Goal: Task Accomplishment & Management: Use online tool/utility

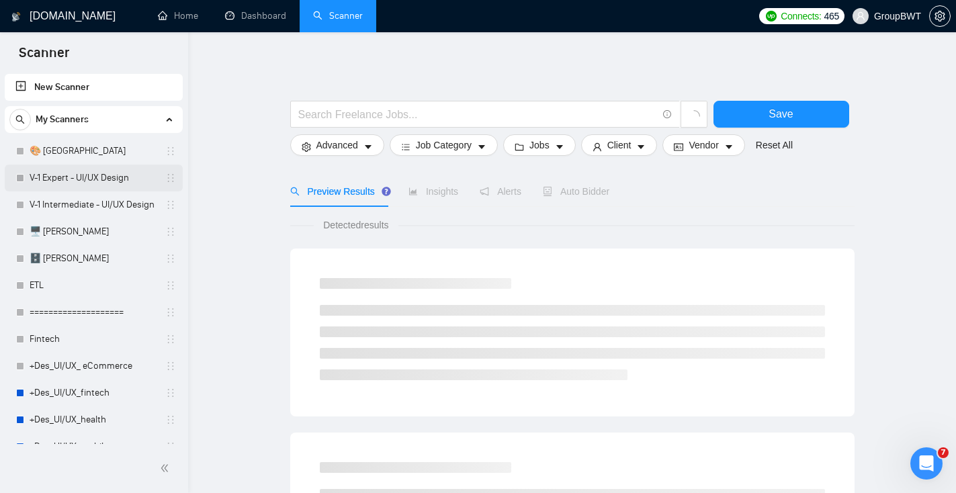
click at [88, 186] on link "V-1 Expert - UI/UX Design" at bounding box center [94, 178] width 128 height 27
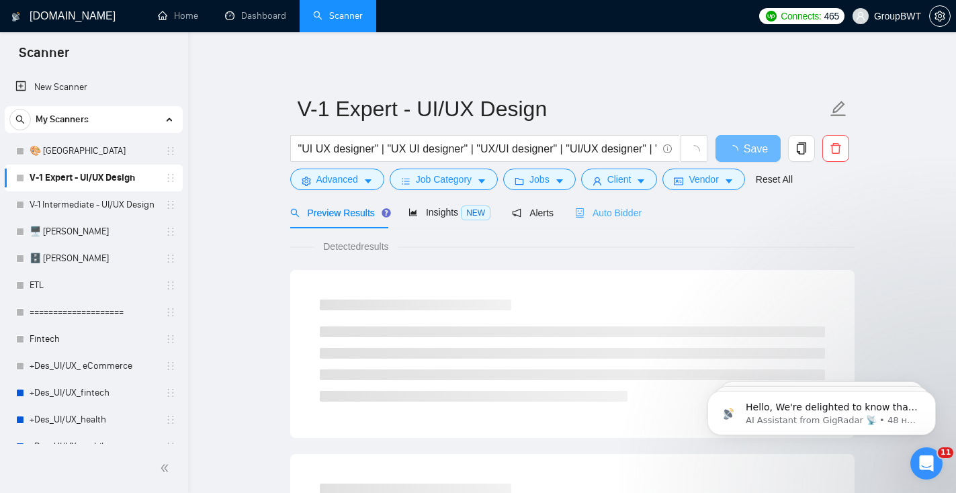
click at [612, 220] on div "Auto Bidder" at bounding box center [608, 213] width 67 height 32
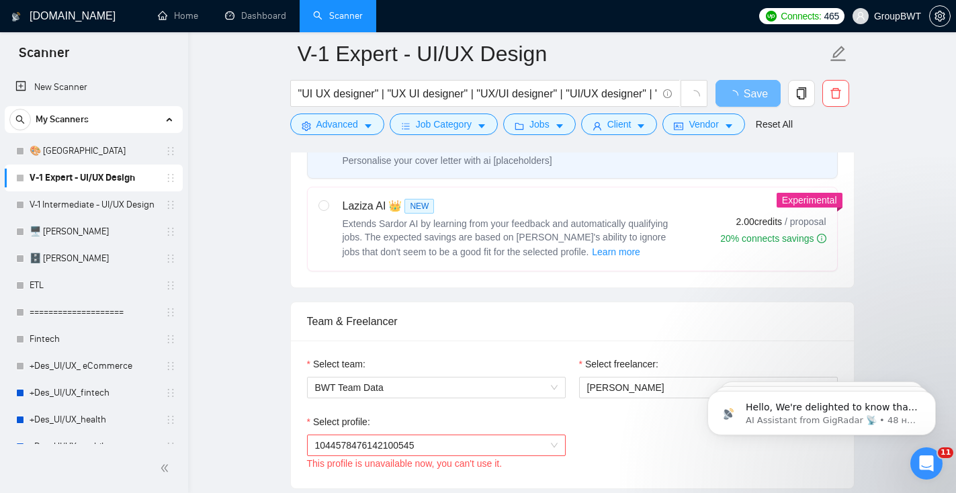
scroll to position [641, 0]
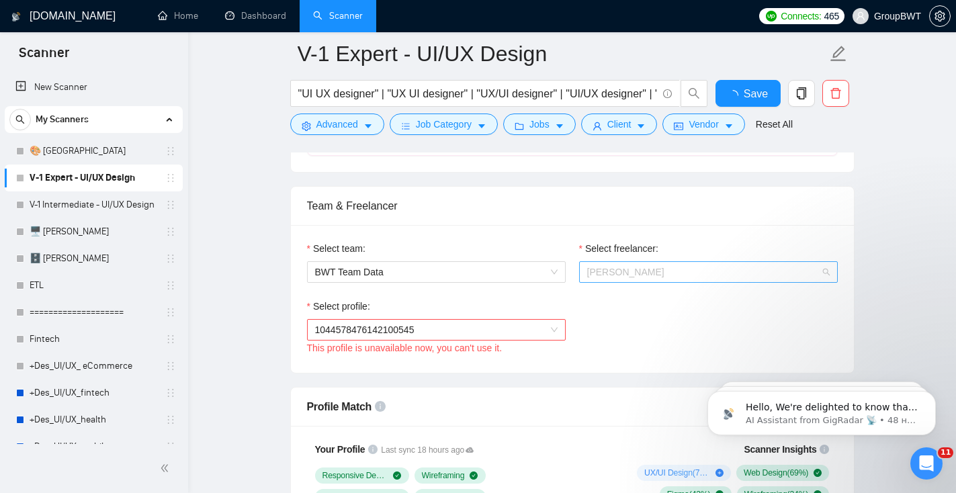
click at [606, 271] on span "[PERSON_NAME]" at bounding box center [625, 272] width 77 height 11
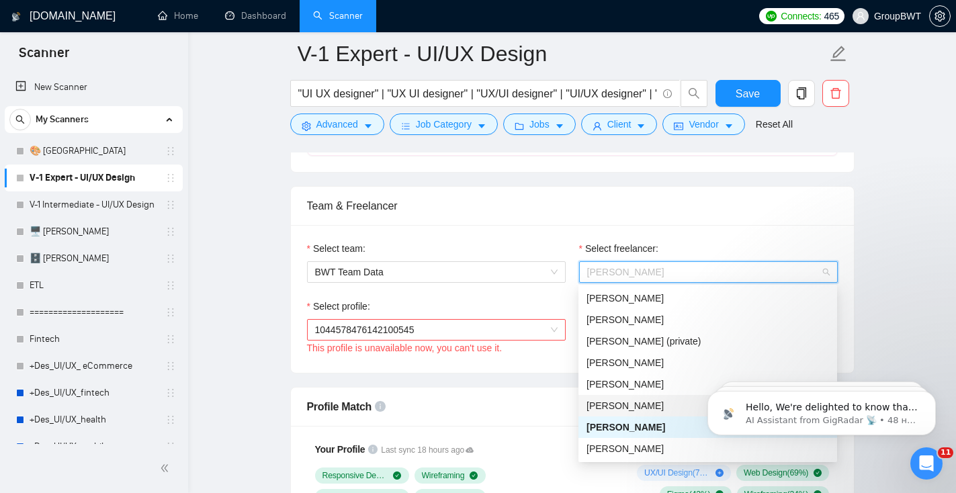
click at [607, 404] on span "[PERSON_NAME]" at bounding box center [625, 406] width 77 height 11
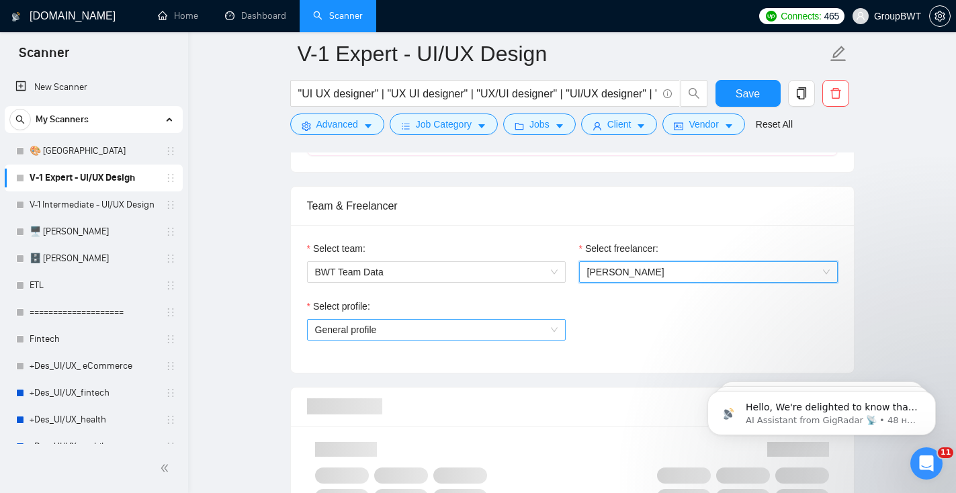
click at [538, 321] on span "General profile" at bounding box center [436, 330] width 243 height 20
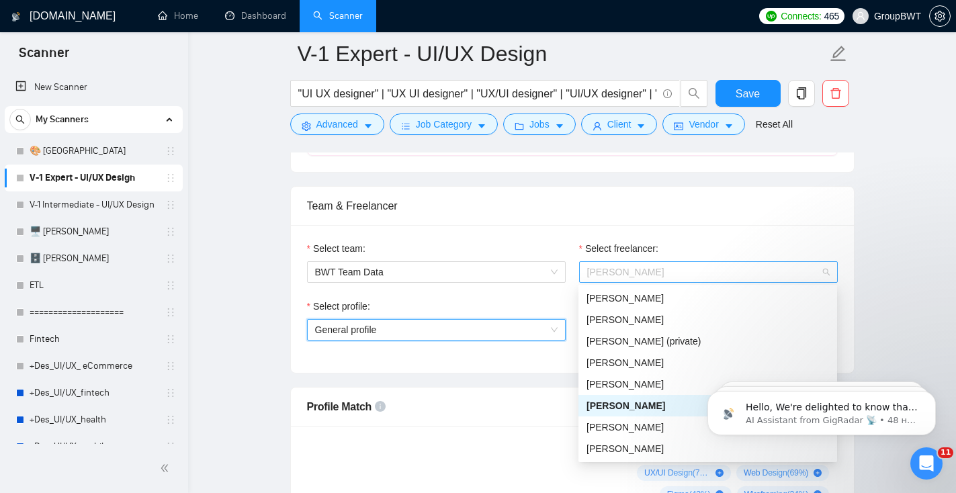
click at [635, 261] on div "[PERSON_NAME]" at bounding box center [708, 272] width 259 height 22
click at [607, 429] on span "[PERSON_NAME]" at bounding box center [625, 427] width 77 height 11
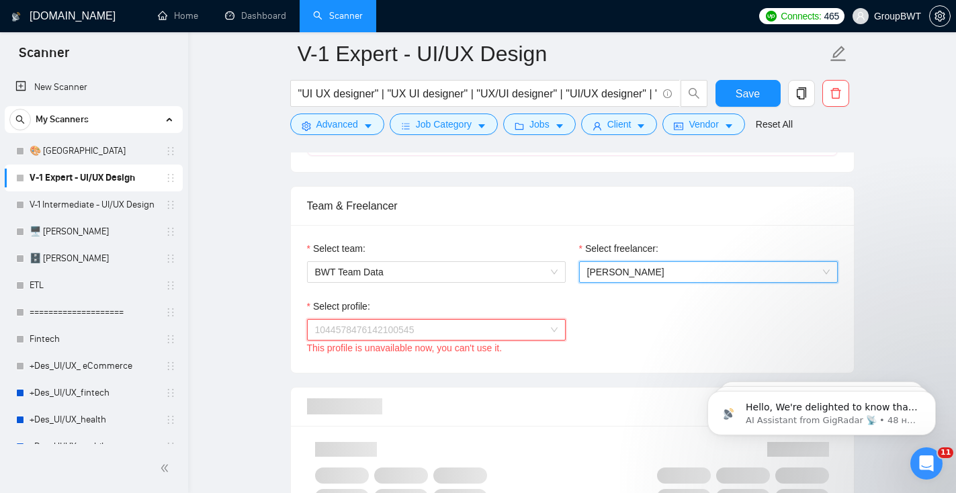
click at [444, 333] on span "1044578476142100545" at bounding box center [436, 330] width 243 height 20
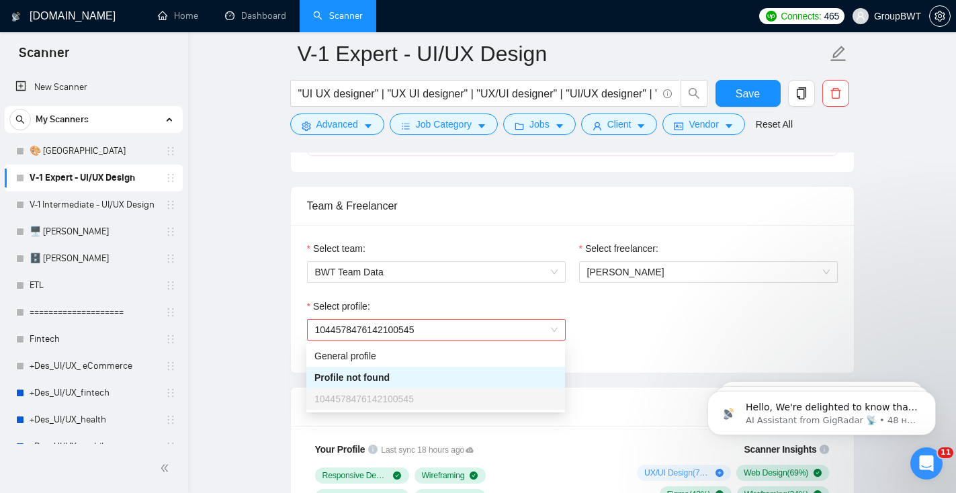
click at [694, 343] on div "Select profile: 1044578476142100545 This profile is unavailable now, you can't …" at bounding box center [572, 328] width 544 height 58
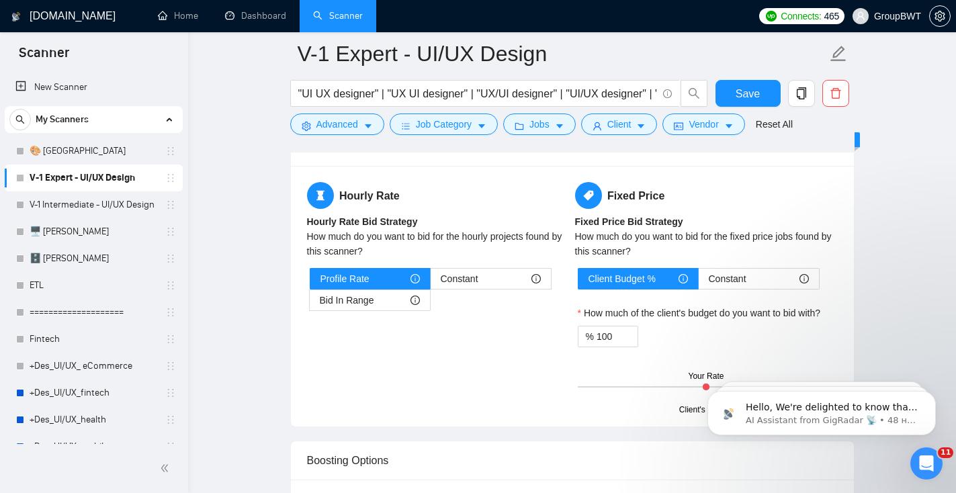
scroll to position [1801, 0]
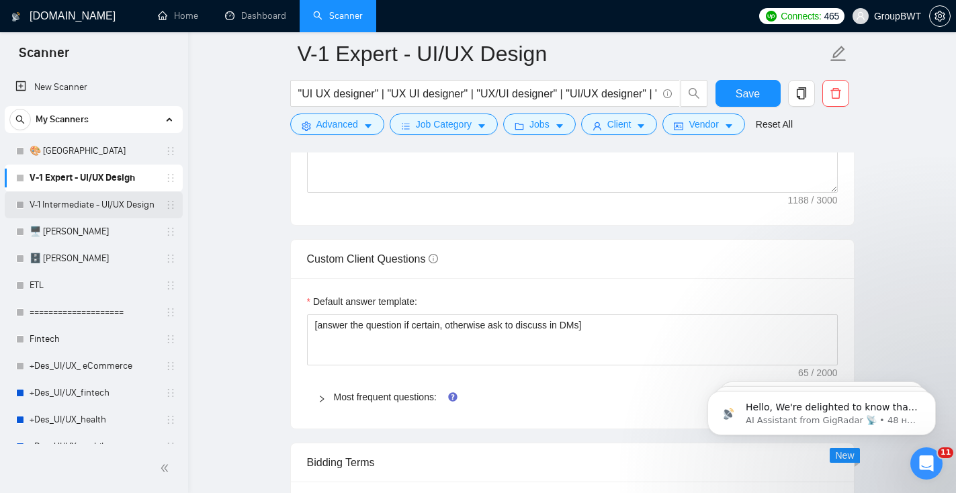
click at [104, 204] on link "V-1 Intermediate - UI/UX Design" at bounding box center [94, 205] width 128 height 27
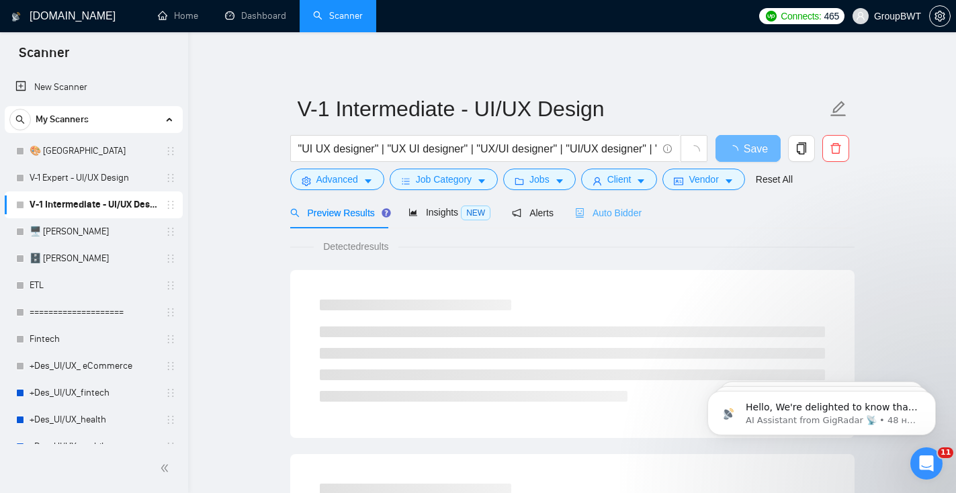
click at [632, 221] on div "Auto Bidder" at bounding box center [608, 213] width 67 height 32
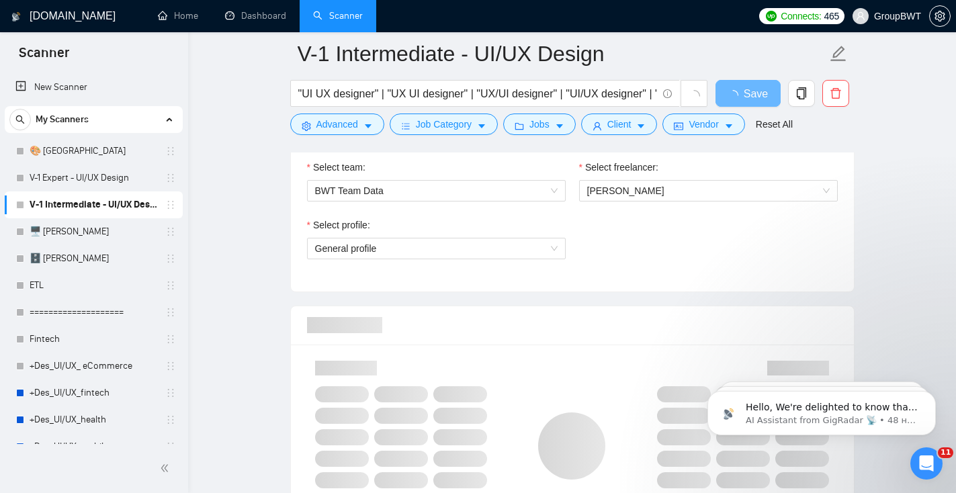
scroll to position [658, 0]
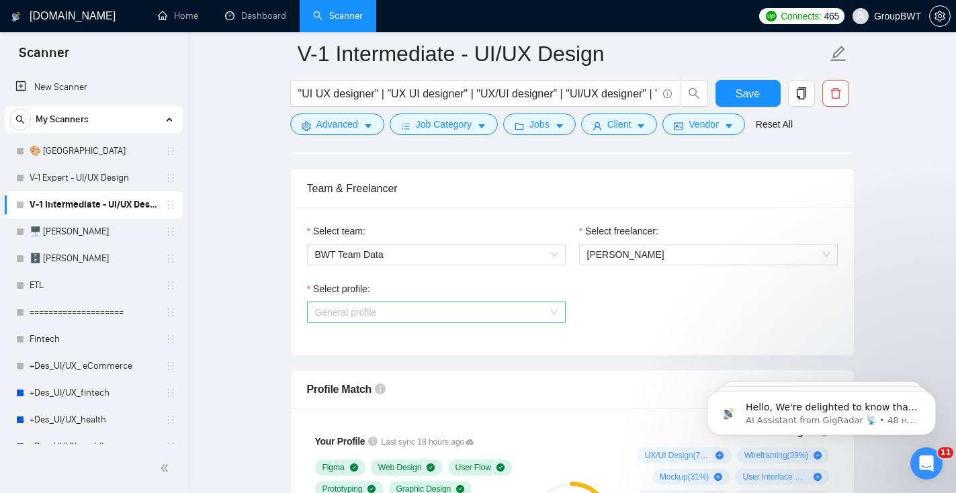
click at [526, 308] on span "General profile" at bounding box center [436, 312] width 243 height 20
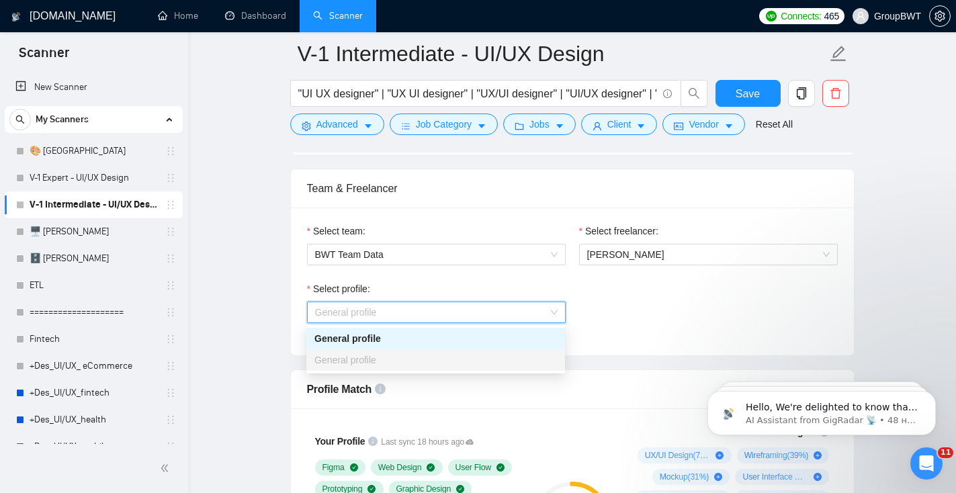
click at [614, 312] on div "Select profile: General profile" at bounding box center [572, 311] width 544 height 58
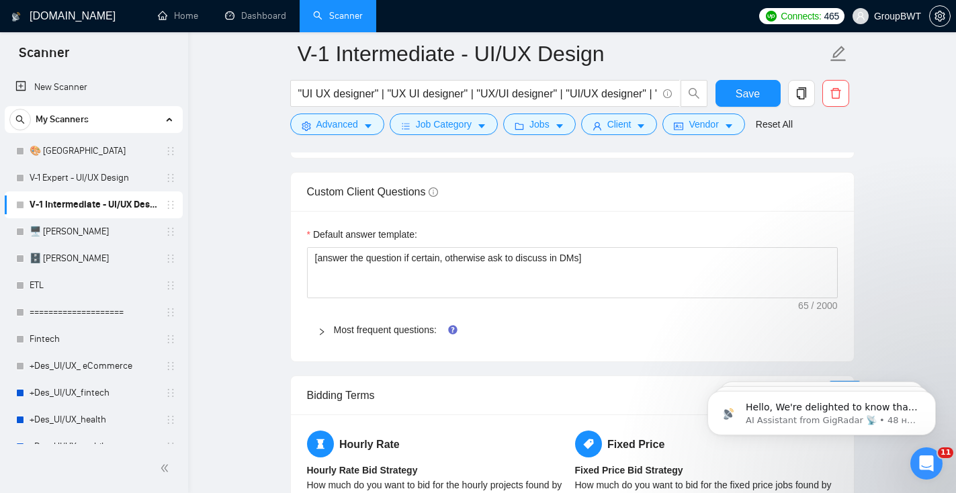
scroll to position [1914, 0]
click at [415, 325] on link "Most frequent questions:" at bounding box center [385, 329] width 103 height 11
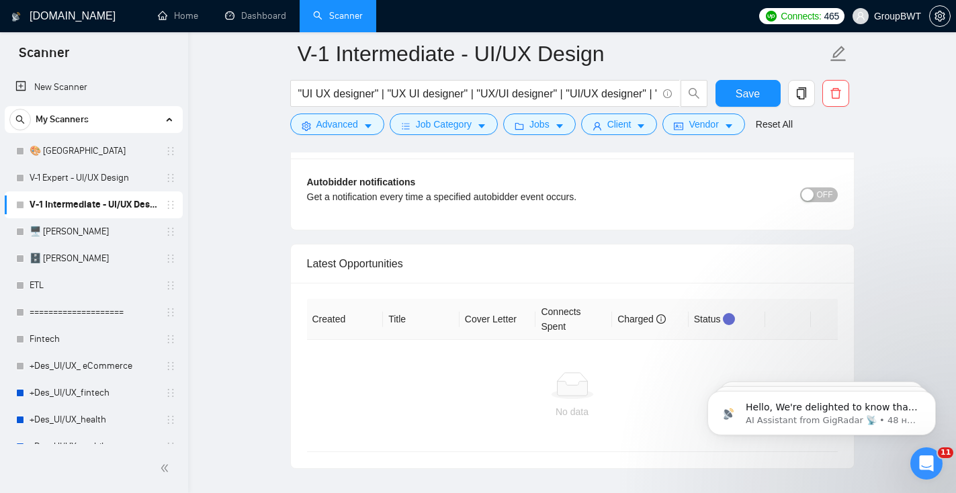
scroll to position [3883, 0]
